Goal: Task Accomplishment & Management: Manage account settings

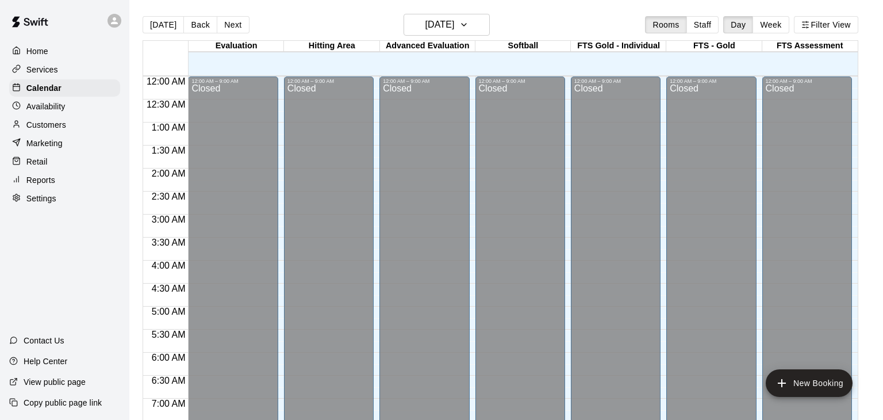
scroll to position [322, 0]
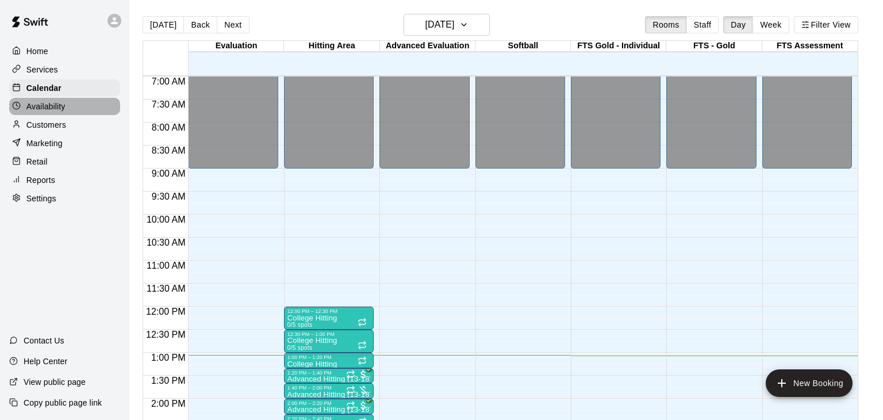
click at [39, 107] on p "Availability" at bounding box center [45, 106] width 39 height 11
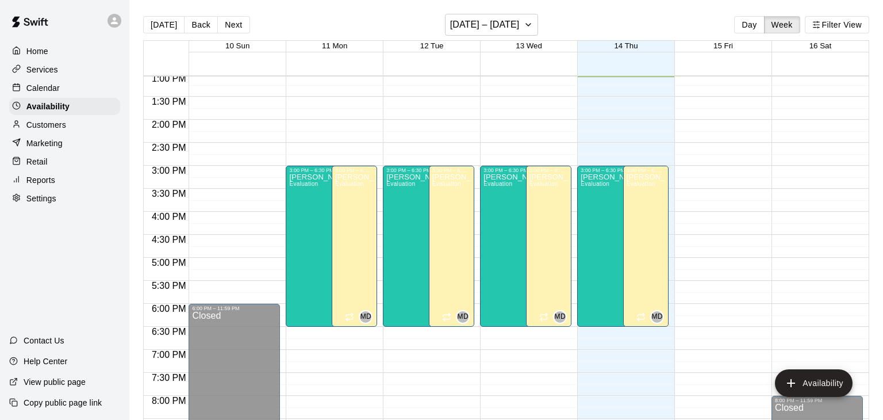
click at [41, 88] on p "Calendar" at bounding box center [42, 87] width 33 height 11
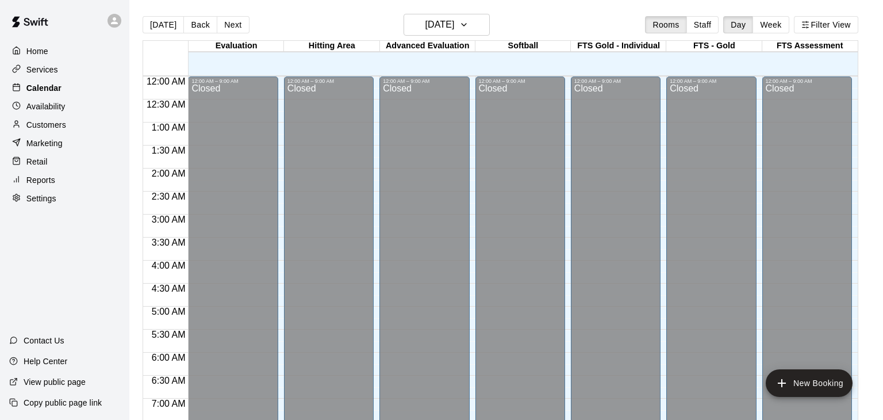
scroll to position [601, 0]
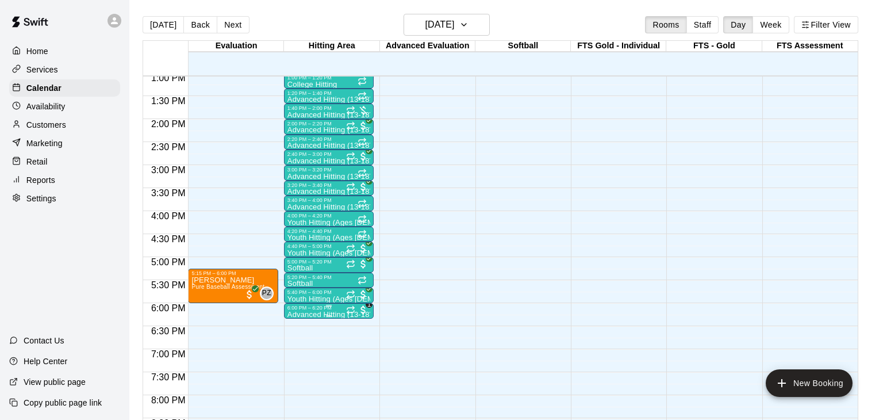
click at [308, 314] on p "Advanced Hitting (13-18)" at bounding box center [328, 314] width 83 height 0
click at [300, 356] on img "edit" at bounding box center [298, 352] width 13 height 13
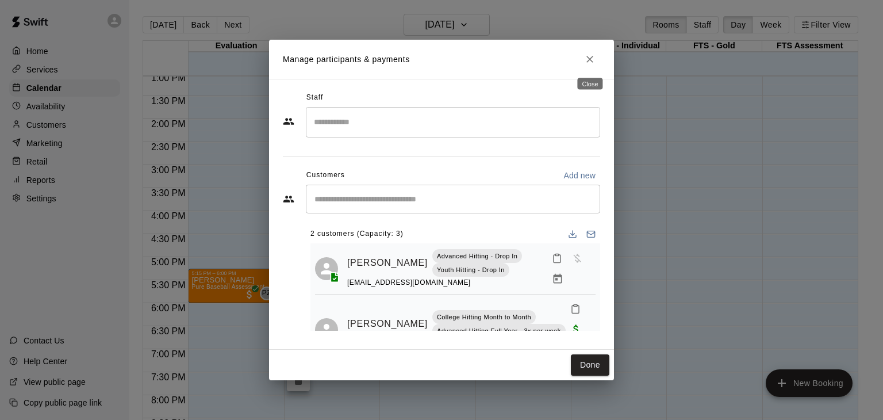
click at [592, 61] on icon "Close" at bounding box center [589, 59] width 7 height 7
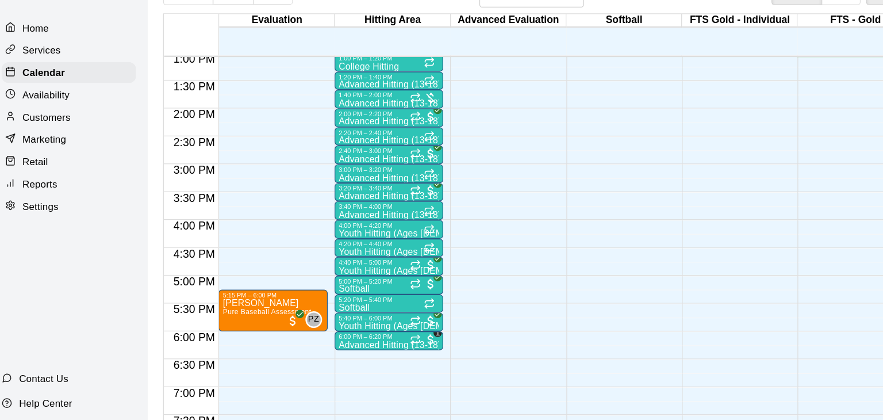
scroll to position [1, 0]
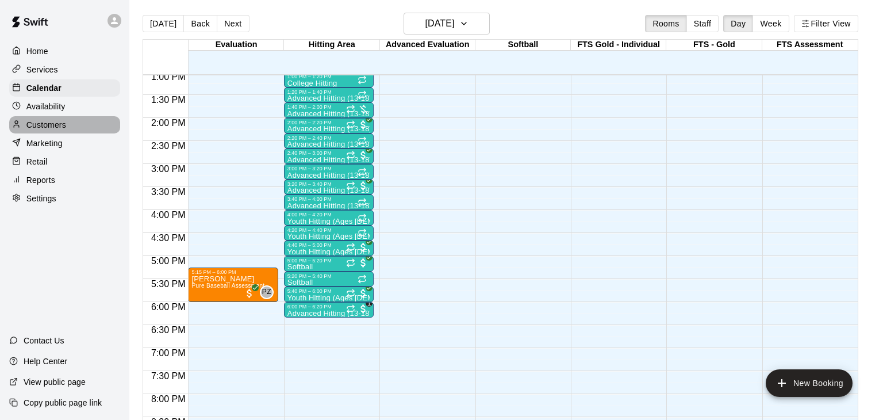
click at [49, 122] on p "Customers" at bounding box center [46, 124] width 40 height 11
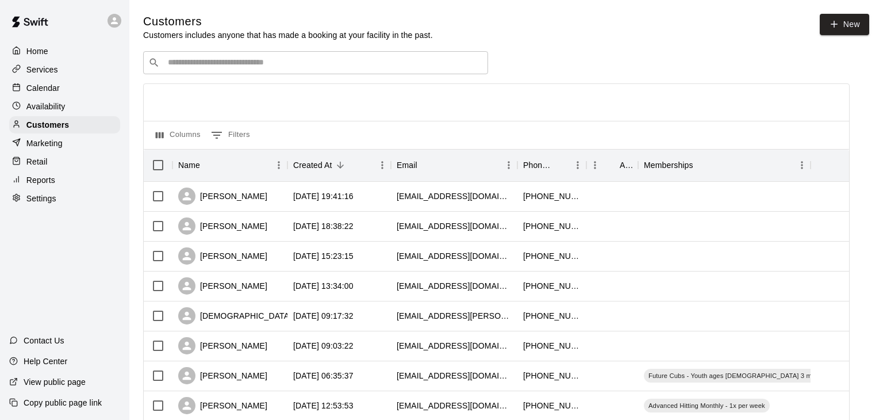
click at [193, 70] on div "​ ​" at bounding box center [315, 62] width 345 height 23
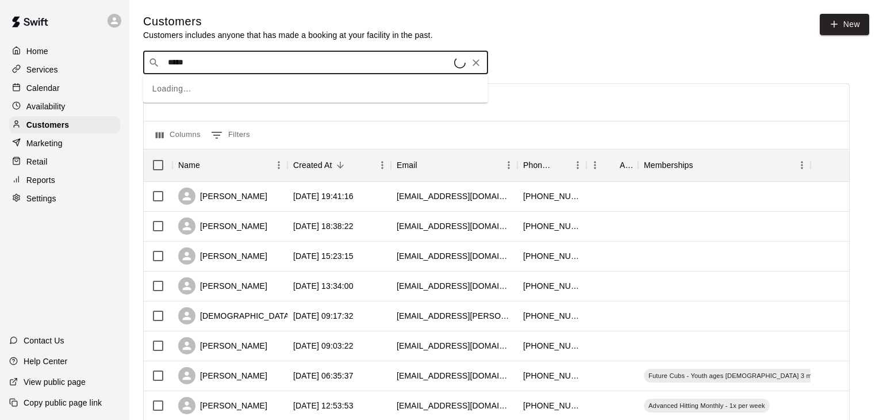
type input "******"
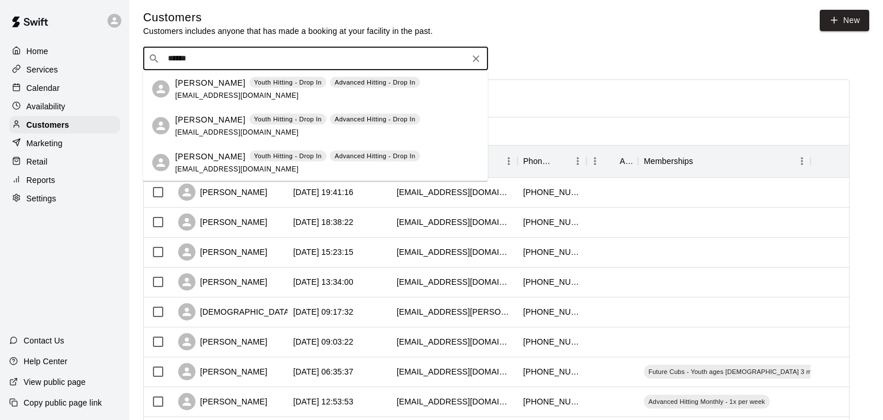
scroll to position [5, 0]
click at [207, 89] on div "Danielle Woletz Youth Hitting - Drop In Advanced Hitting - Drop In daniellewole…" at bounding box center [297, 88] width 245 height 25
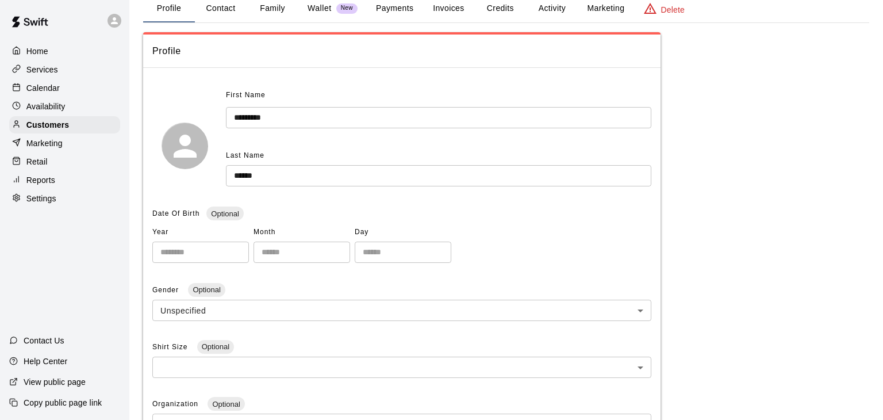
scroll to position [60, 0]
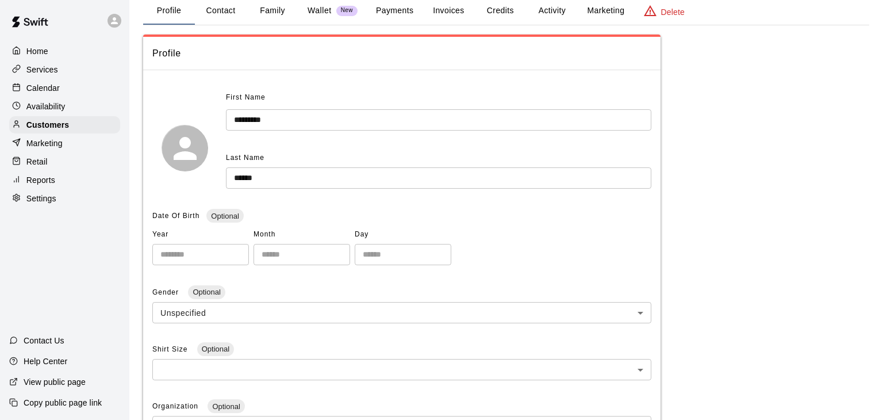
click at [325, 11] on p "Wallet" at bounding box center [320, 11] width 24 height 12
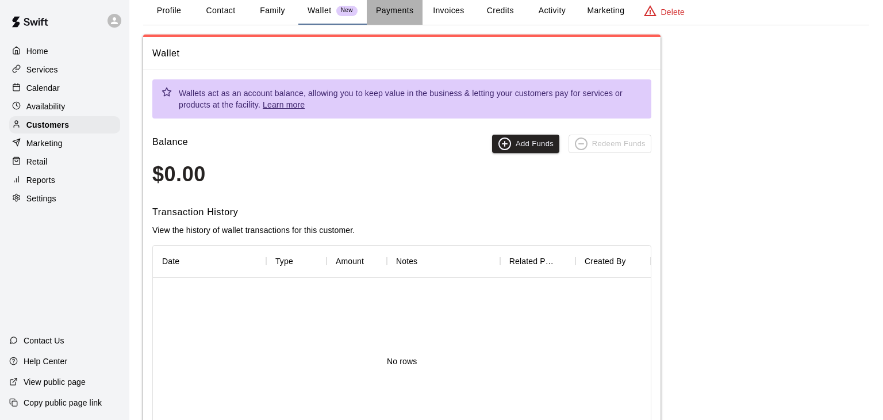
click at [386, 6] on button "Payments" at bounding box center [395, 11] width 56 height 28
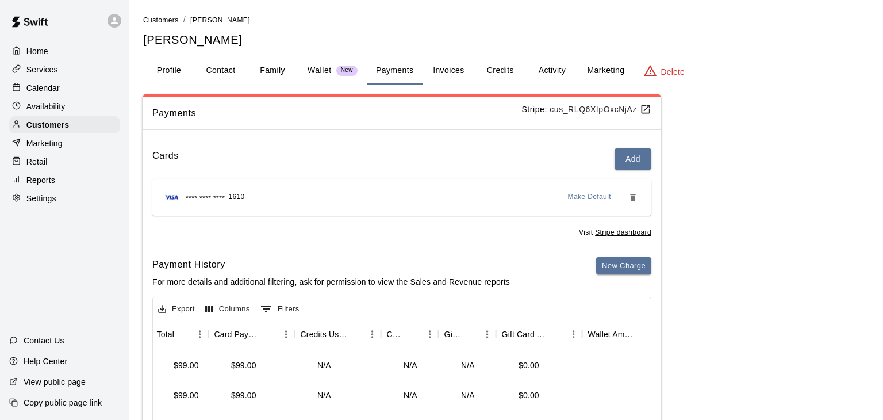
scroll to position [0, 639]
click at [450, 74] on button "Invoices" at bounding box center [449, 71] width 52 height 28
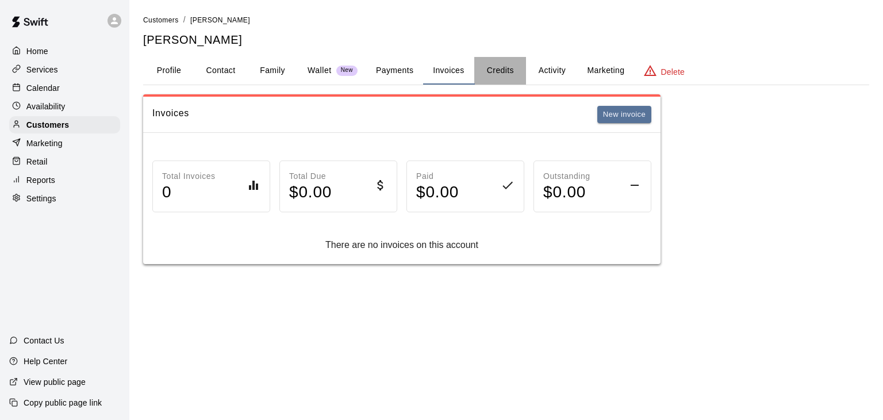
click at [494, 66] on button "Credits" at bounding box center [500, 71] width 52 height 28
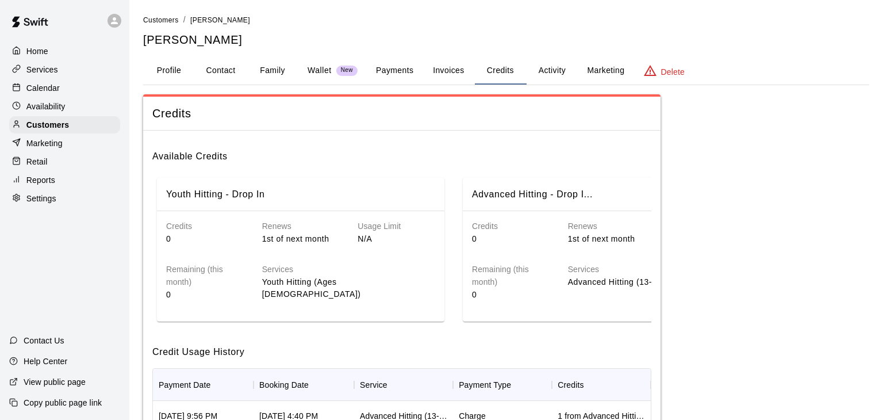
scroll to position [232, 0]
